Goal: Transaction & Acquisition: Purchase product/service

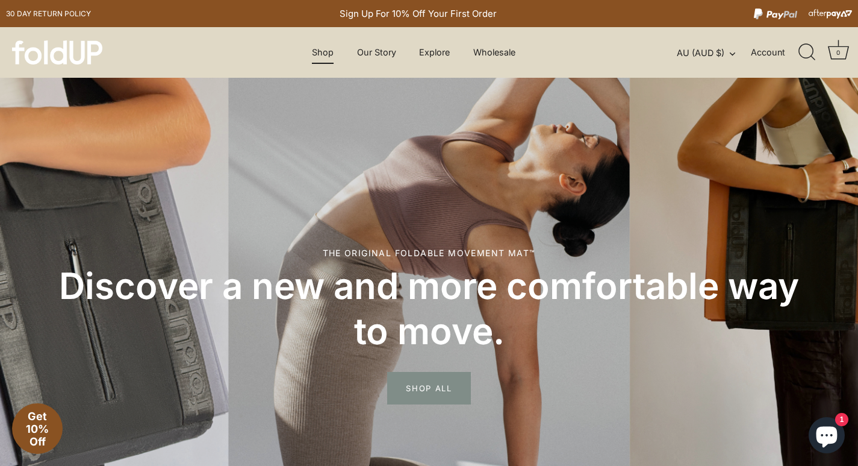
click at [314, 56] on link "Shop" at bounding box center [323, 52] width 43 height 23
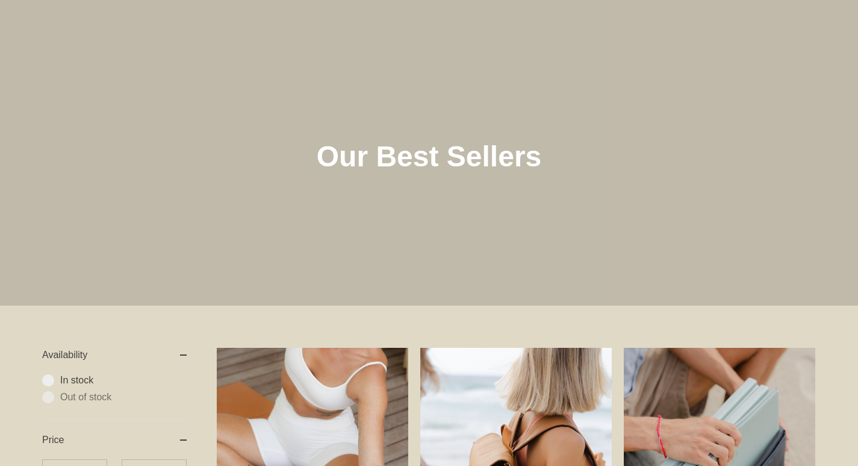
scroll to position [369, 0]
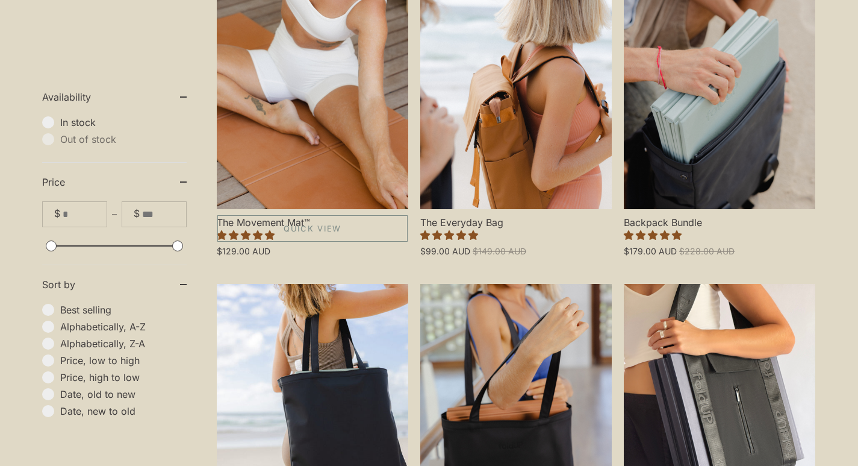
click at [319, 208] on link "The Movement Mat™" at bounding box center [313, 94] width 192 height 230
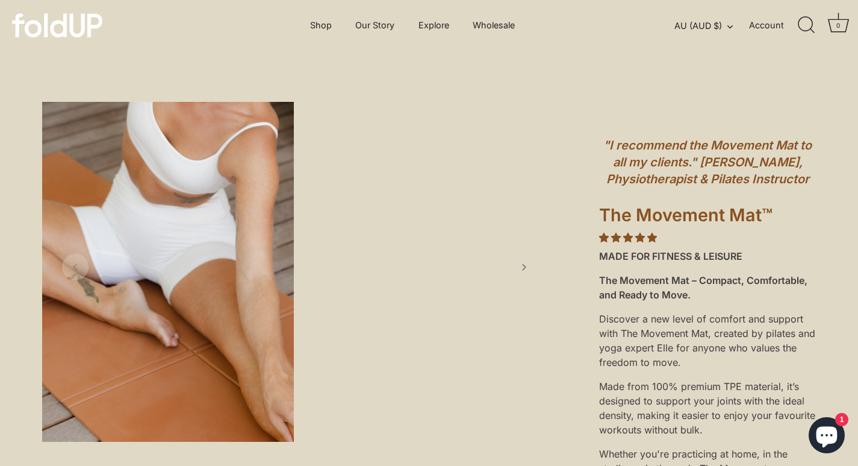
scroll to position [260, 0]
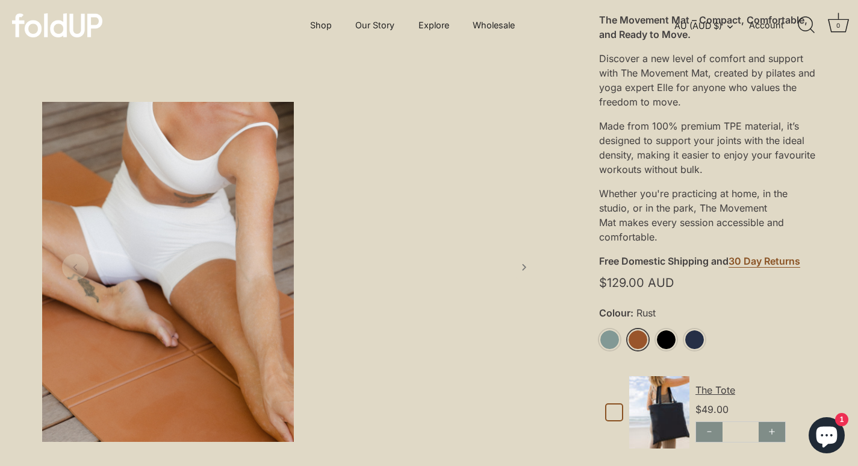
click at [641, 342] on link "Rust" at bounding box center [638, 339] width 21 height 21
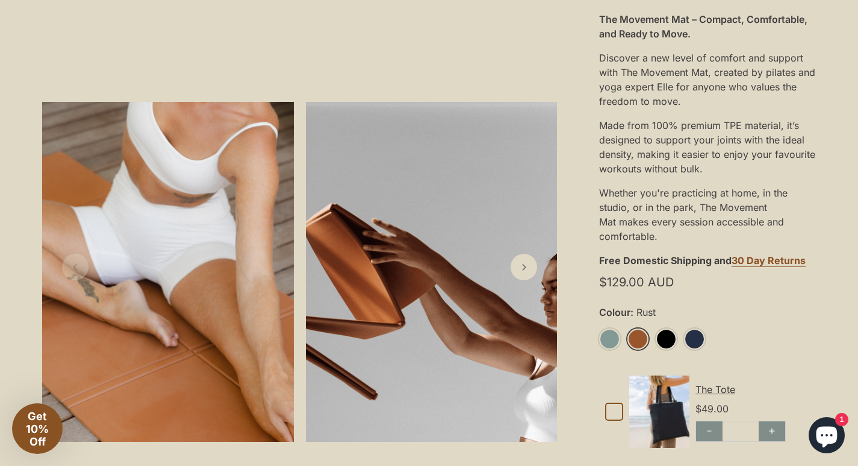
scroll to position [493, 0]
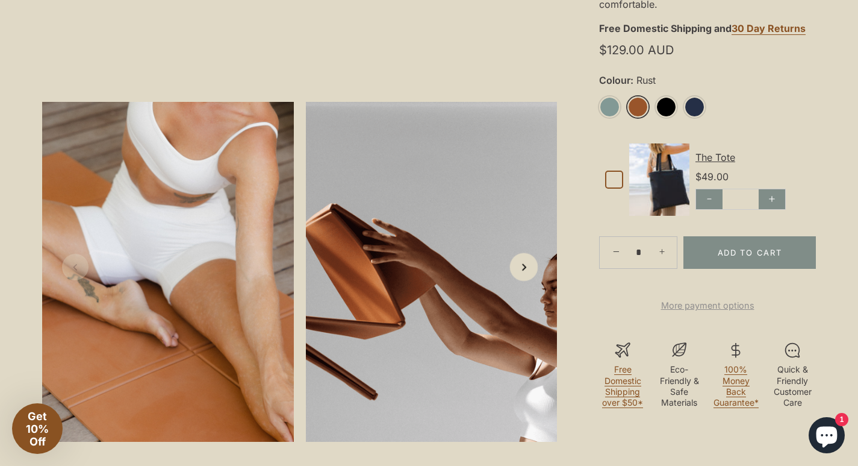
click at [524, 273] on icon "Next slide" at bounding box center [523, 266] width 13 height 13
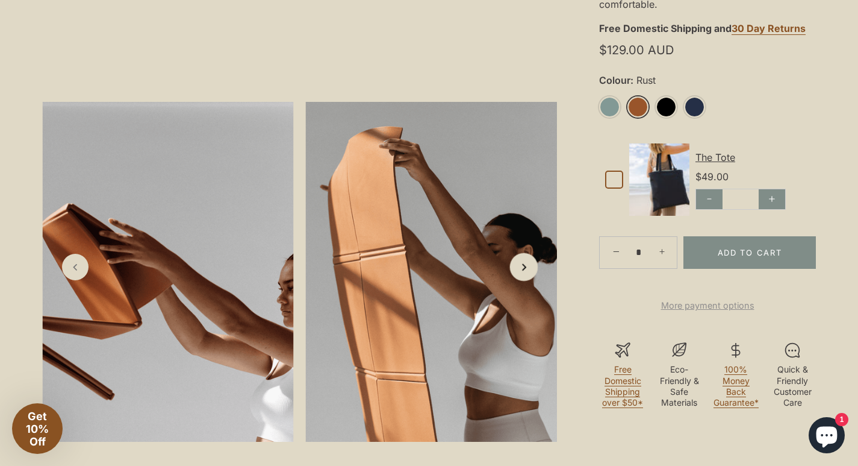
click at [524, 273] on icon "Next slide" at bounding box center [523, 266] width 13 height 13
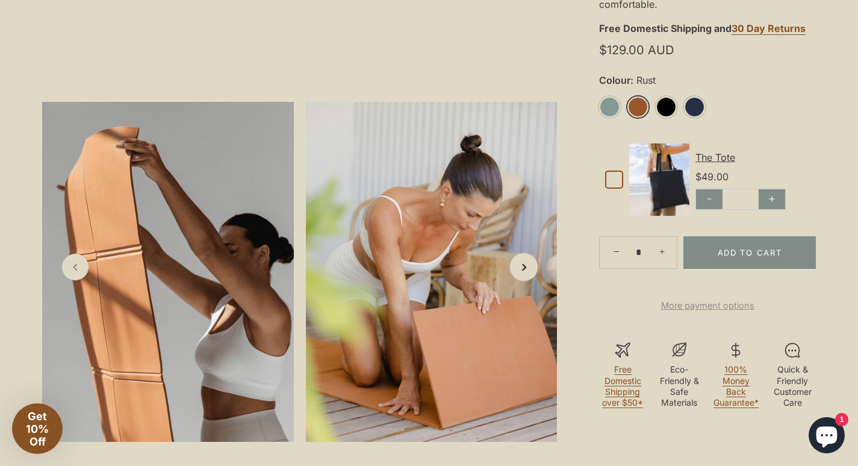
click at [524, 273] on icon "Next slide" at bounding box center [523, 266] width 13 height 13
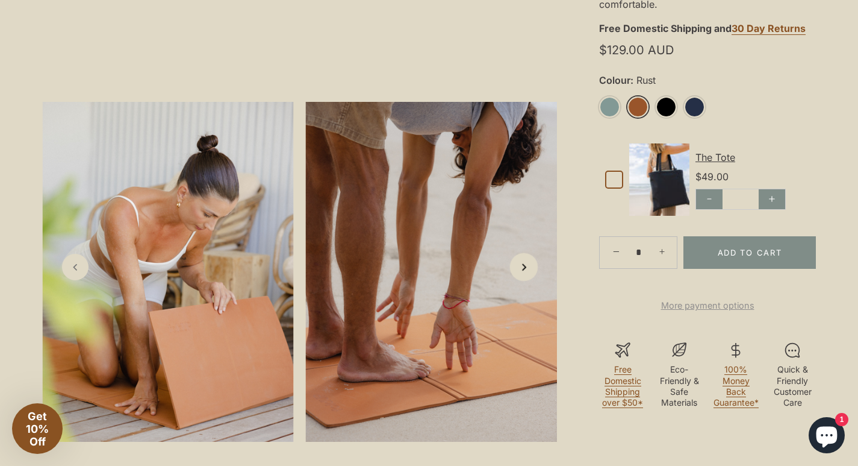
click at [524, 273] on icon "Next slide" at bounding box center [523, 266] width 13 height 13
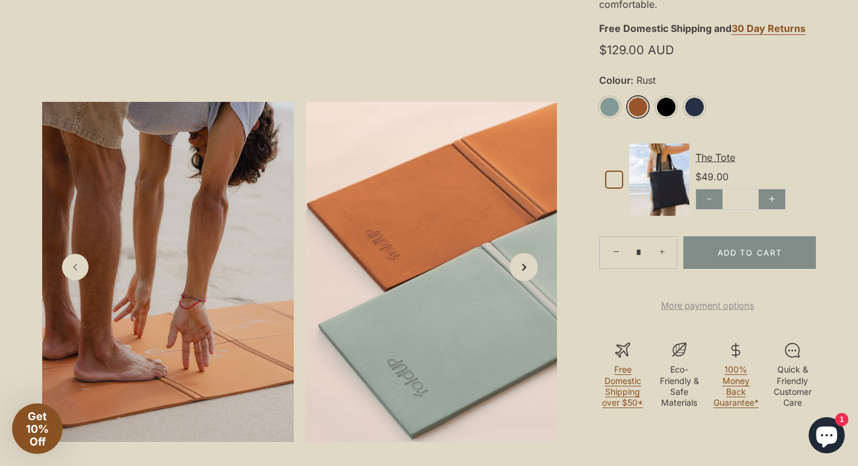
click at [524, 273] on icon "Next slide" at bounding box center [523, 266] width 13 height 13
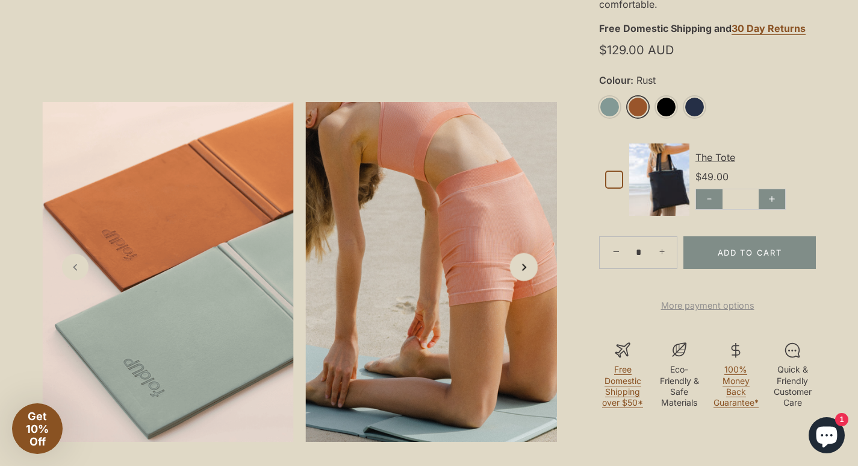
click at [524, 273] on icon "Next slide" at bounding box center [523, 266] width 13 height 13
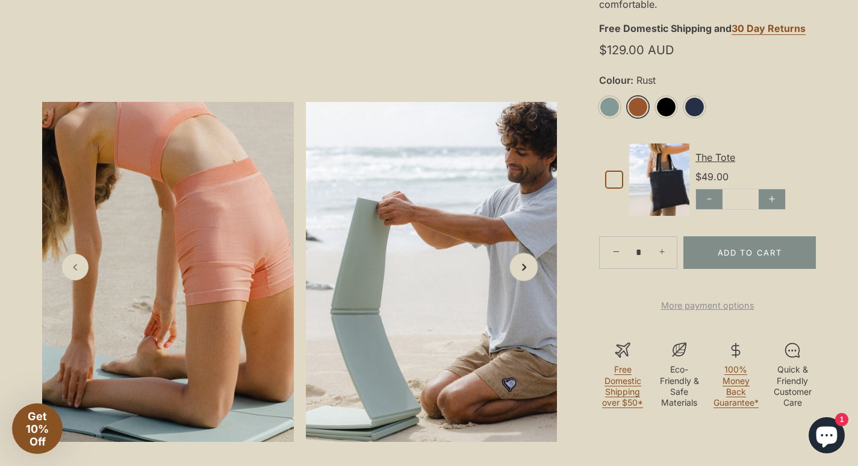
click at [524, 273] on icon "Next slide" at bounding box center [523, 266] width 13 height 13
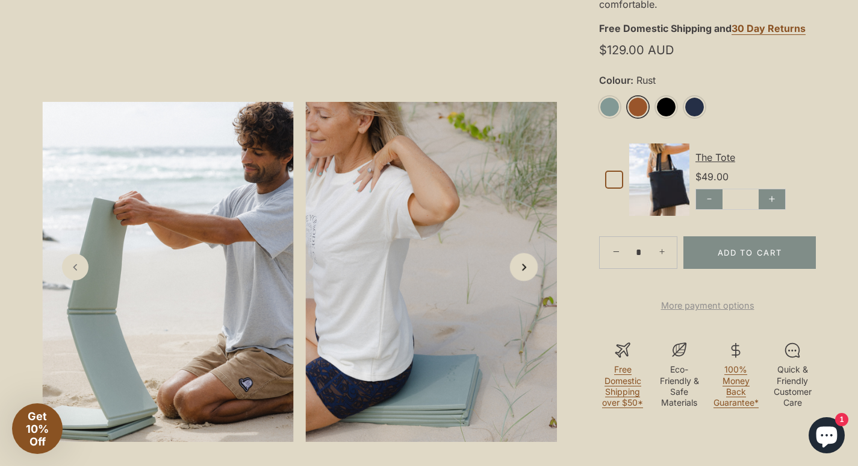
click at [524, 273] on icon "Next slide" at bounding box center [523, 266] width 13 height 13
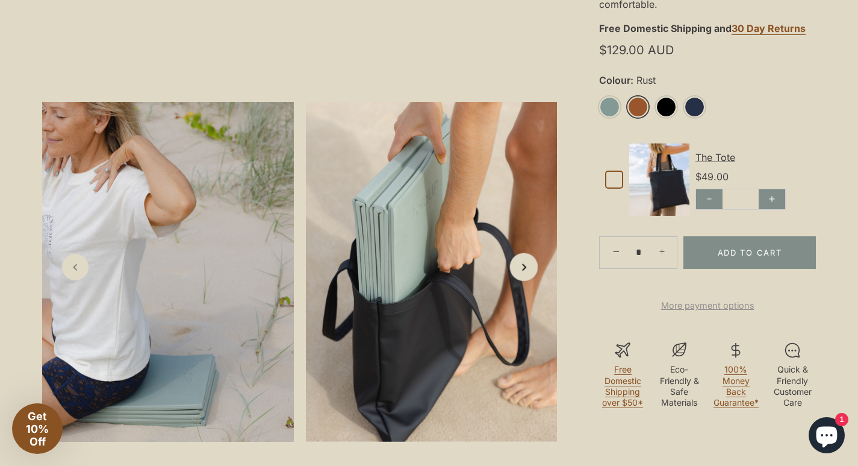
click at [524, 273] on icon "Next slide" at bounding box center [523, 266] width 13 height 13
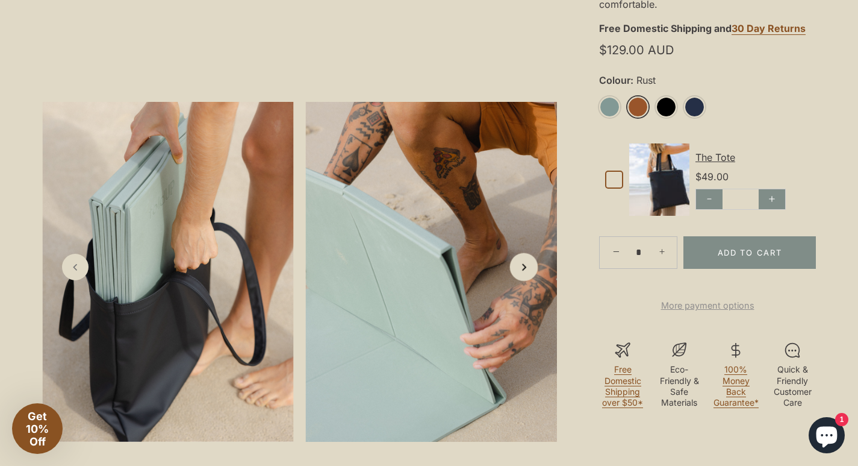
click at [524, 273] on icon "Next slide" at bounding box center [523, 266] width 13 height 13
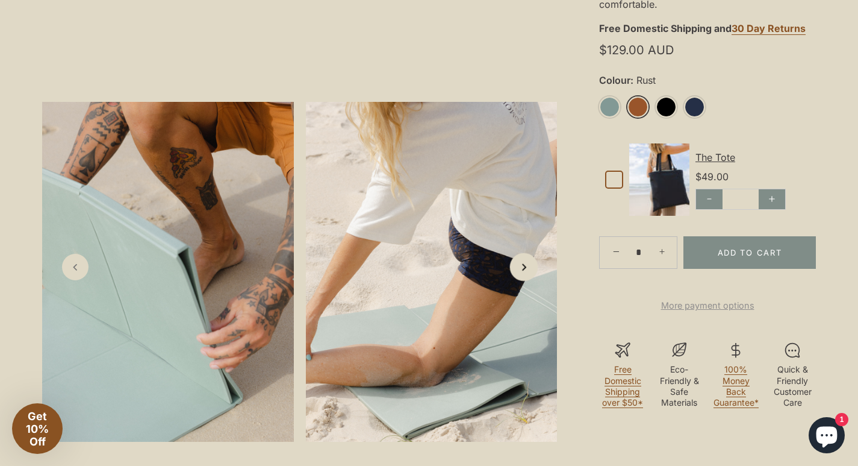
click at [524, 273] on icon "Next slide" at bounding box center [523, 266] width 13 height 13
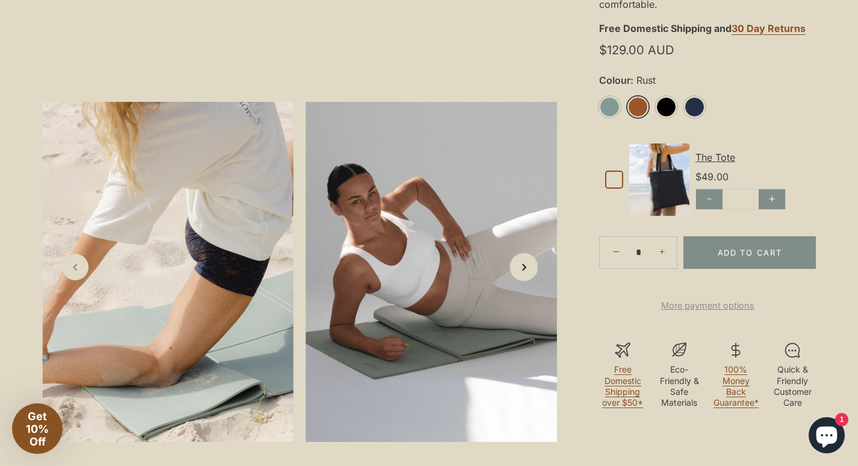
click at [524, 273] on icon "Next slide" at bounding box center [523, 266] width 13 height 13
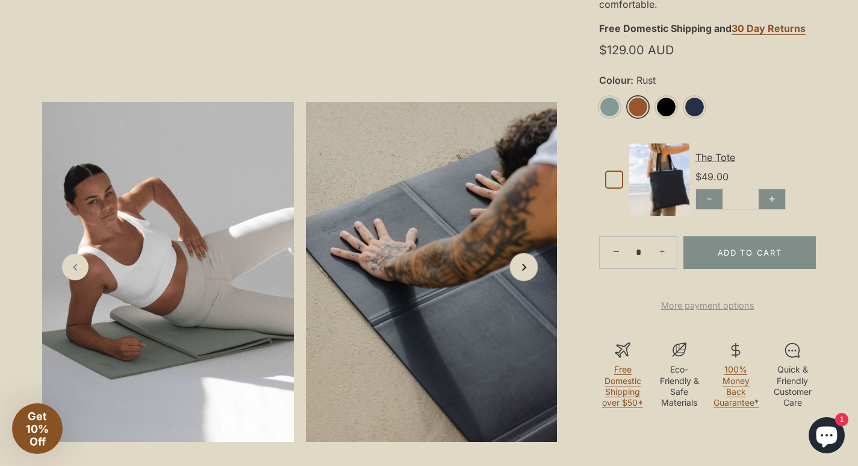
click at [524, 273] on icon "Next slide" at bounding box center [523, 266] width 13 height 13
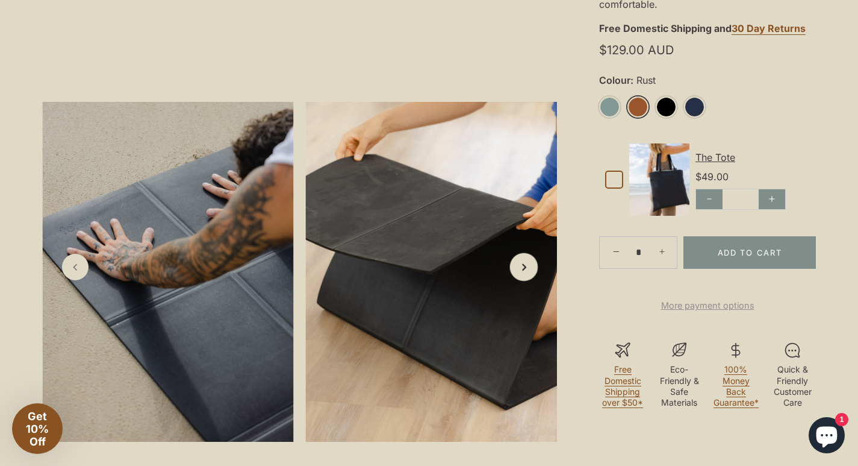
click at [524, 273] on icon "Next slide" at bounding box center [523, 266] width 13 height 13
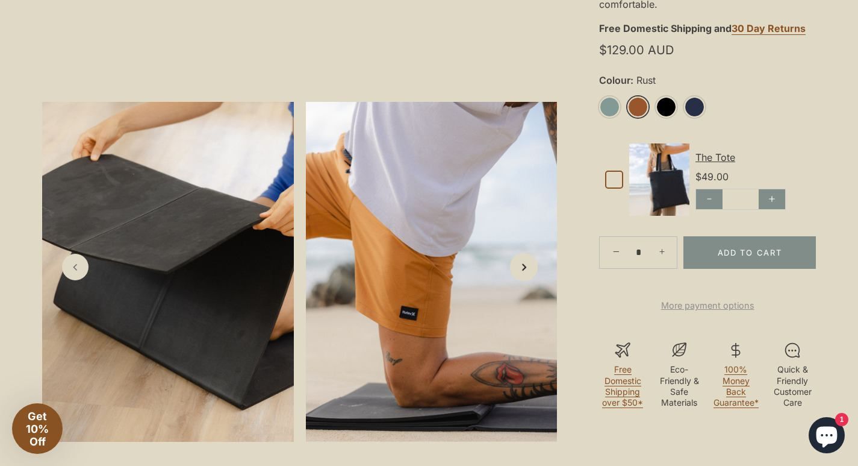
click at [524, 273] on icon "Next slide" at bounding box center [523, 266] width 13 height 13
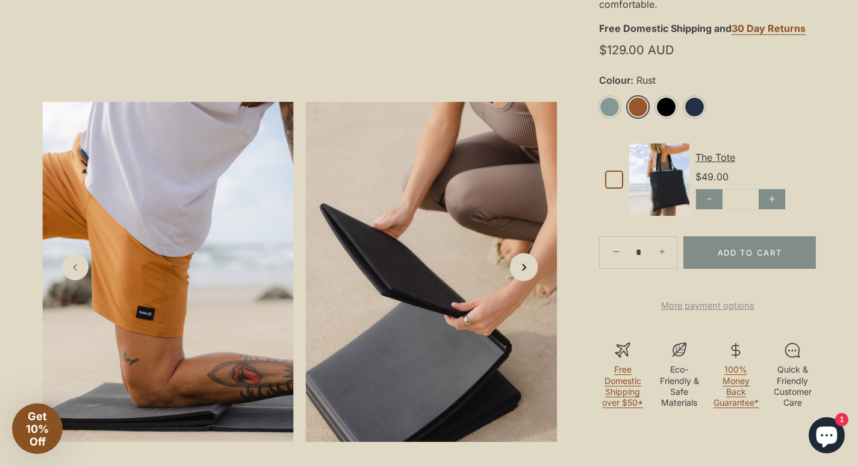
click at [524, 273] on icon "Next slide" at bounding box center [523, 266] width 13 height 13
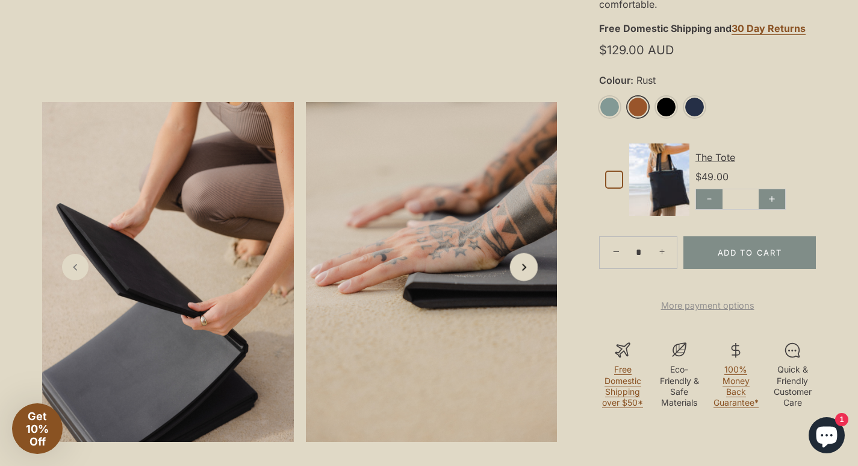
click at [524, 273] on icon "Next slide" at bounding box center [523, 266] width 13 height 13
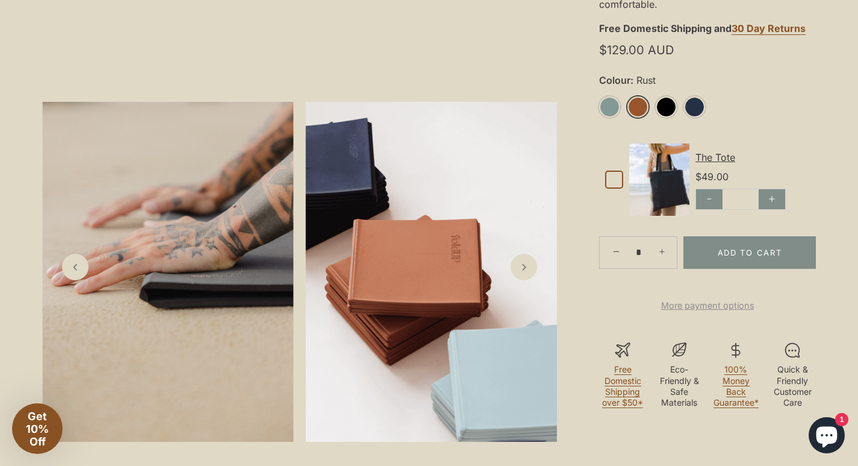
click at [602, 288] on shop-pay-wallet-button at bounding box center [600, 282] width 3 height 12
